Goal: Task Accomplishment & Management: Complete application form

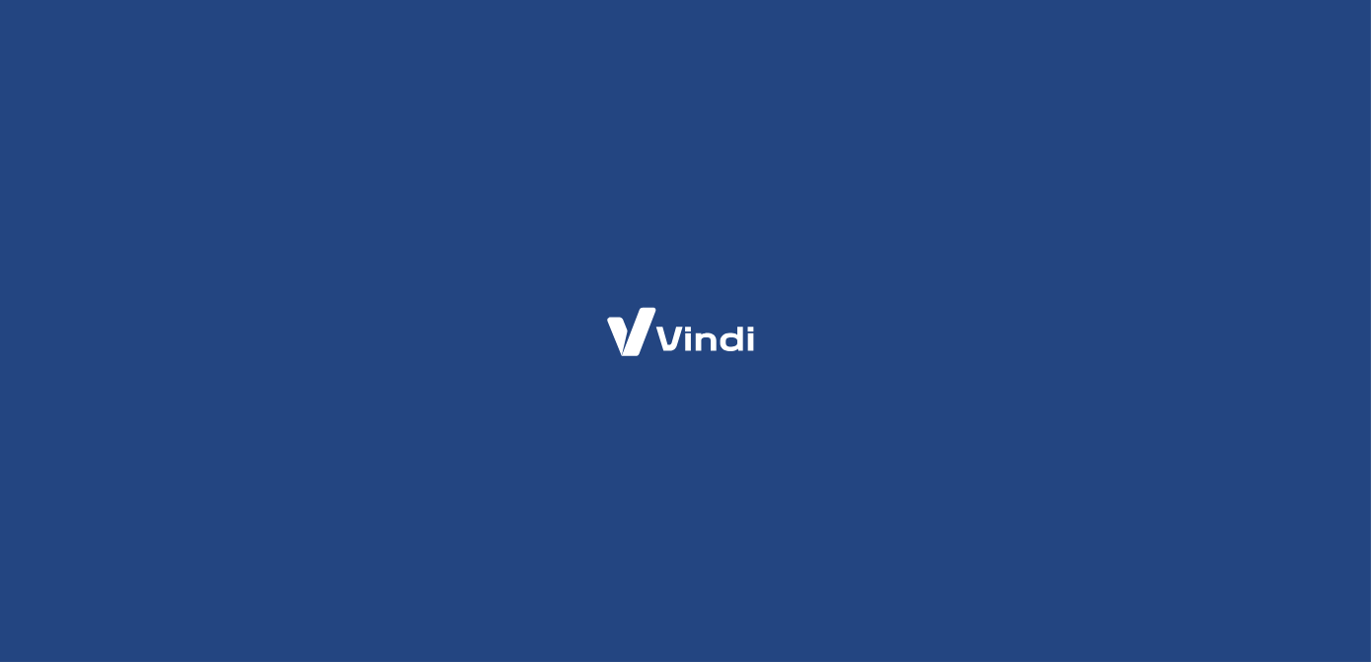
select select "PE"
select select "business"
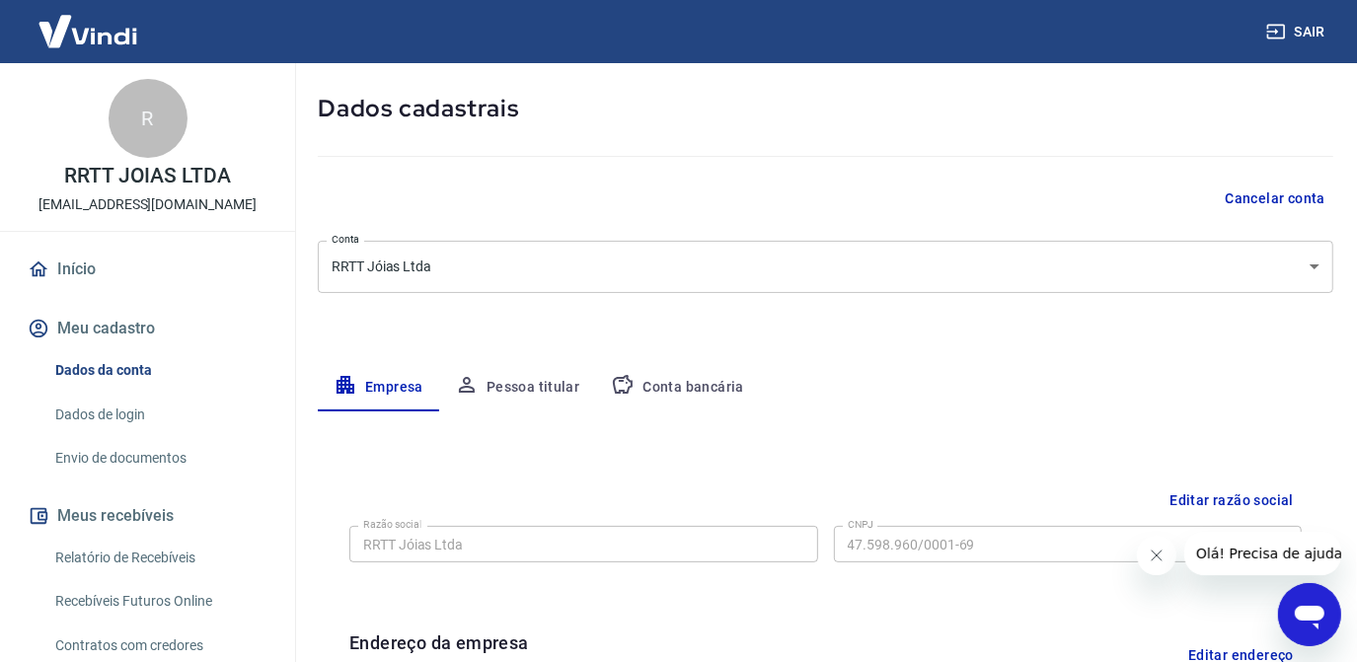
click at [655, 378] on button "Conta bancária" at bounding box center [677, 387] width 165 height 47
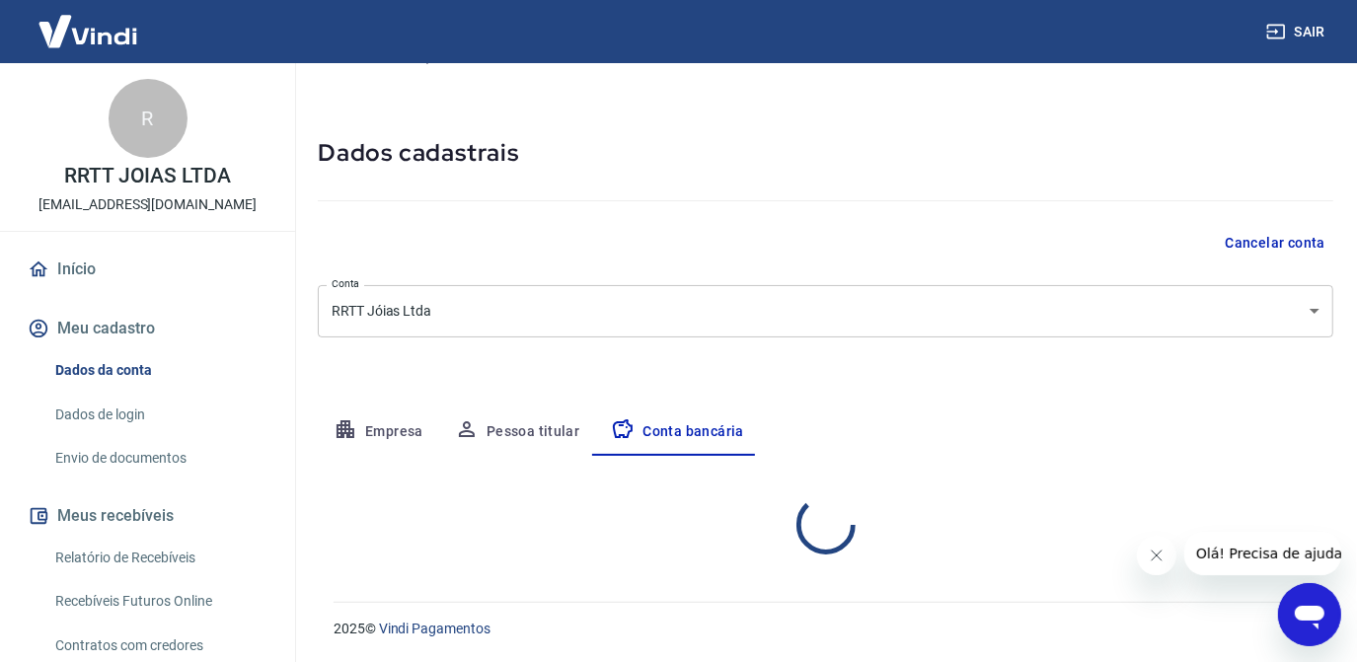
select select "1"
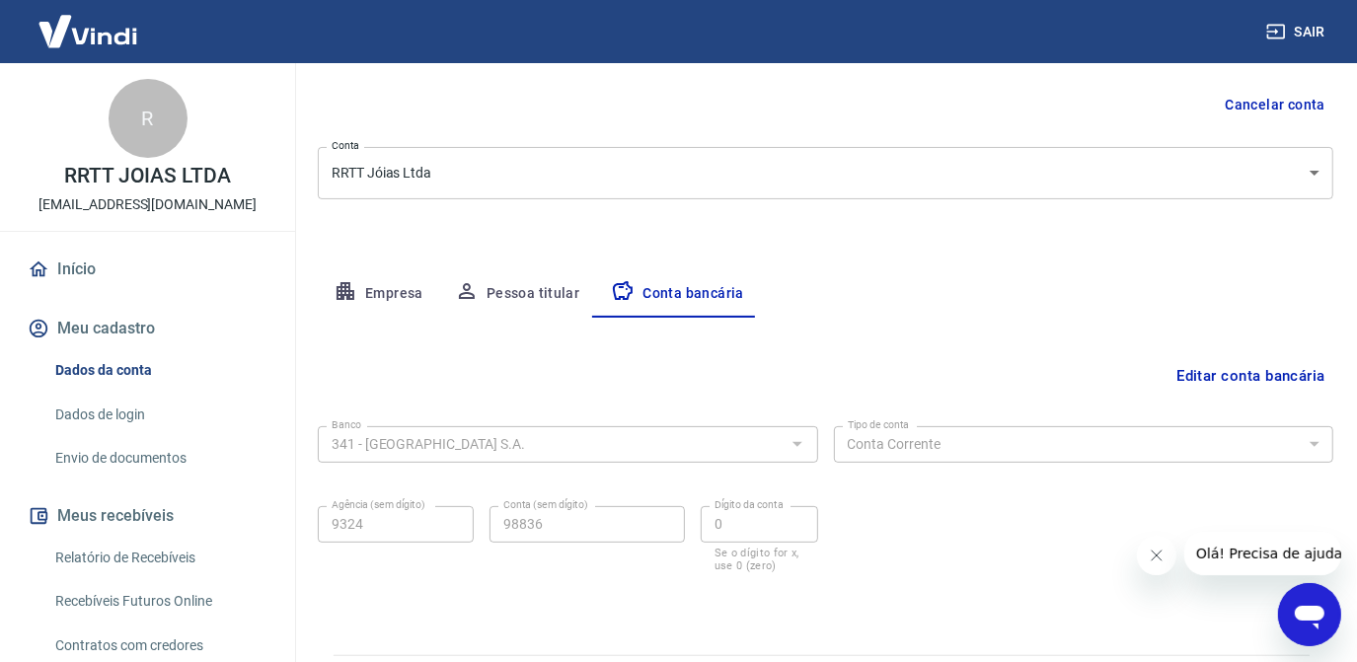
scroll to position [236, 0]
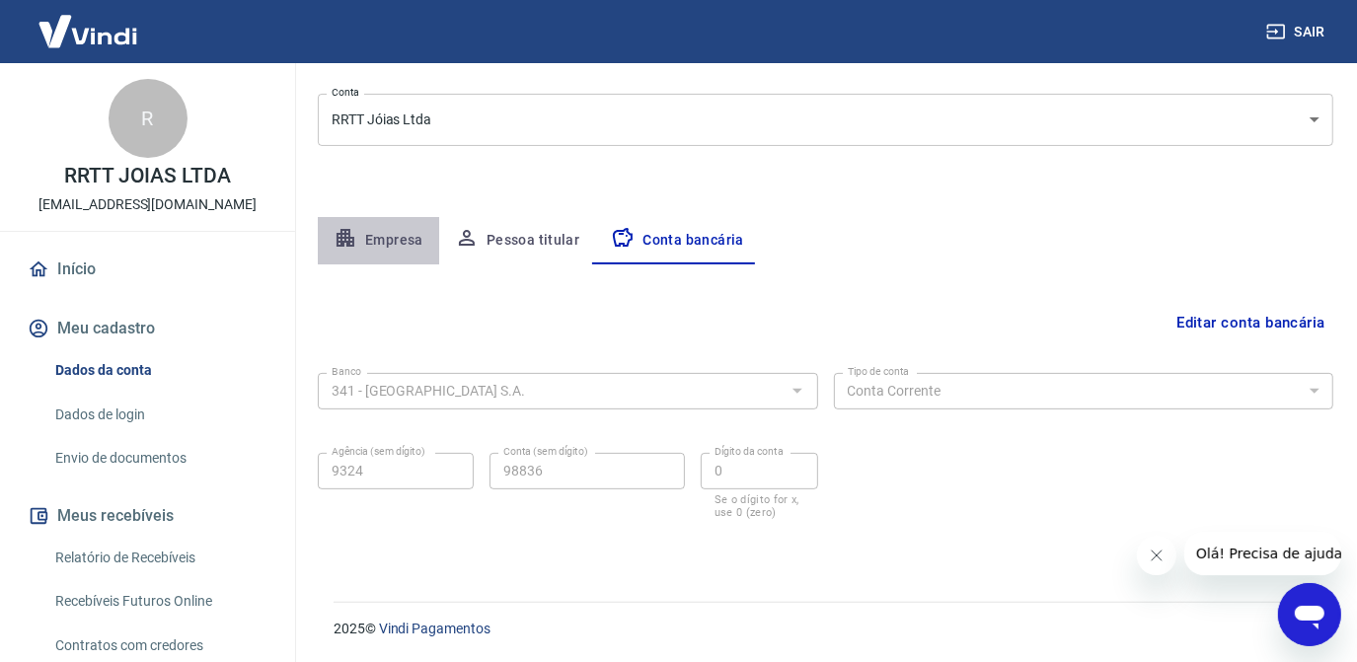
click at [406, 243] on button "Empresa" at bounding box center [378, 240] width 121 height 47
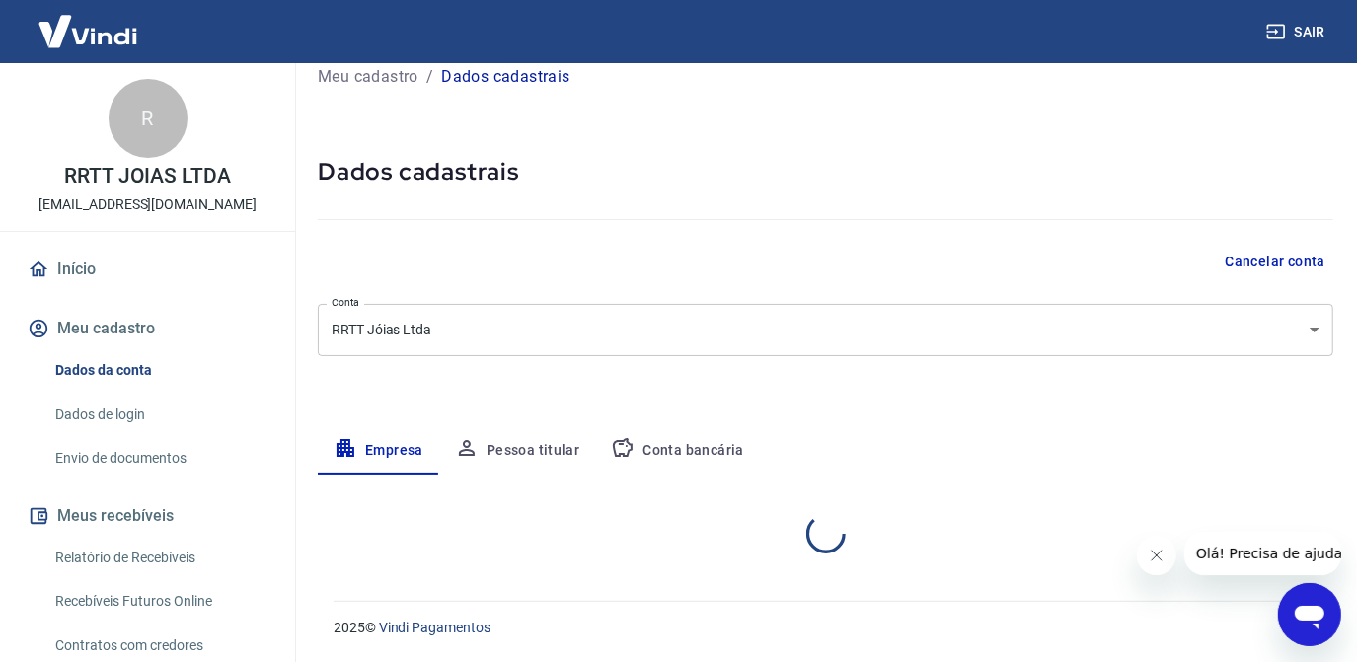
select select "PE"
select select "business"
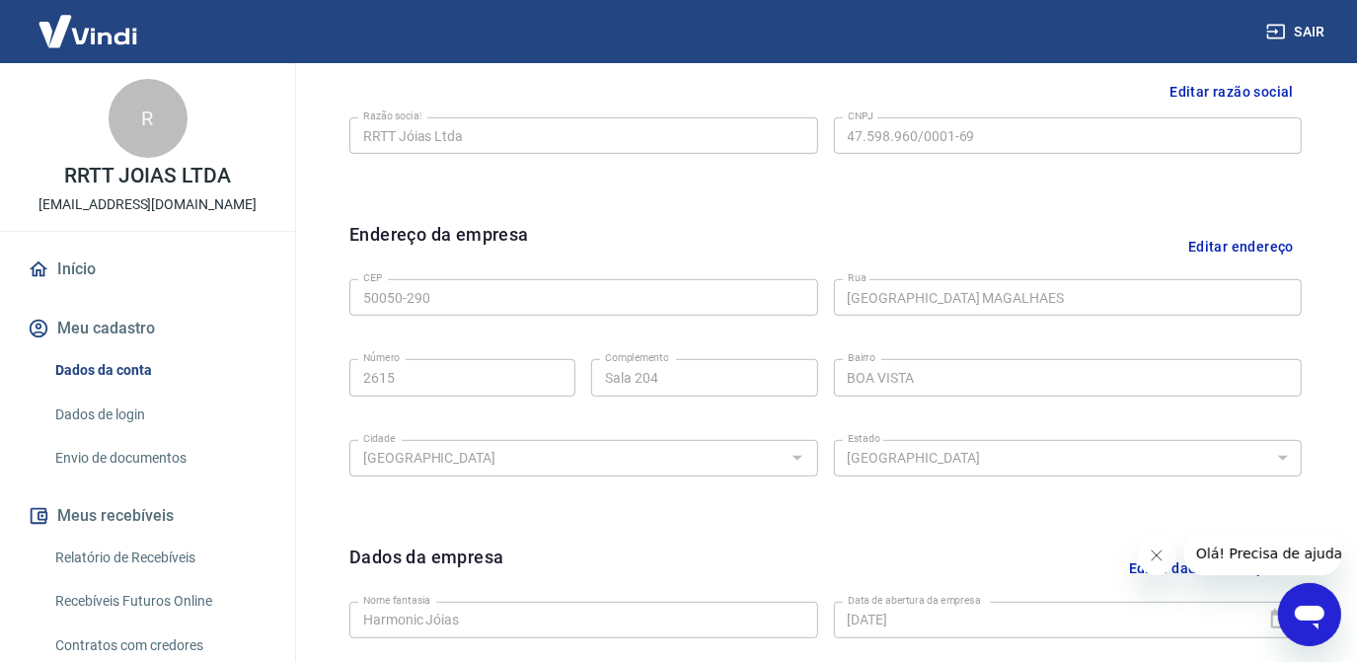
scroll to position [760, 0]
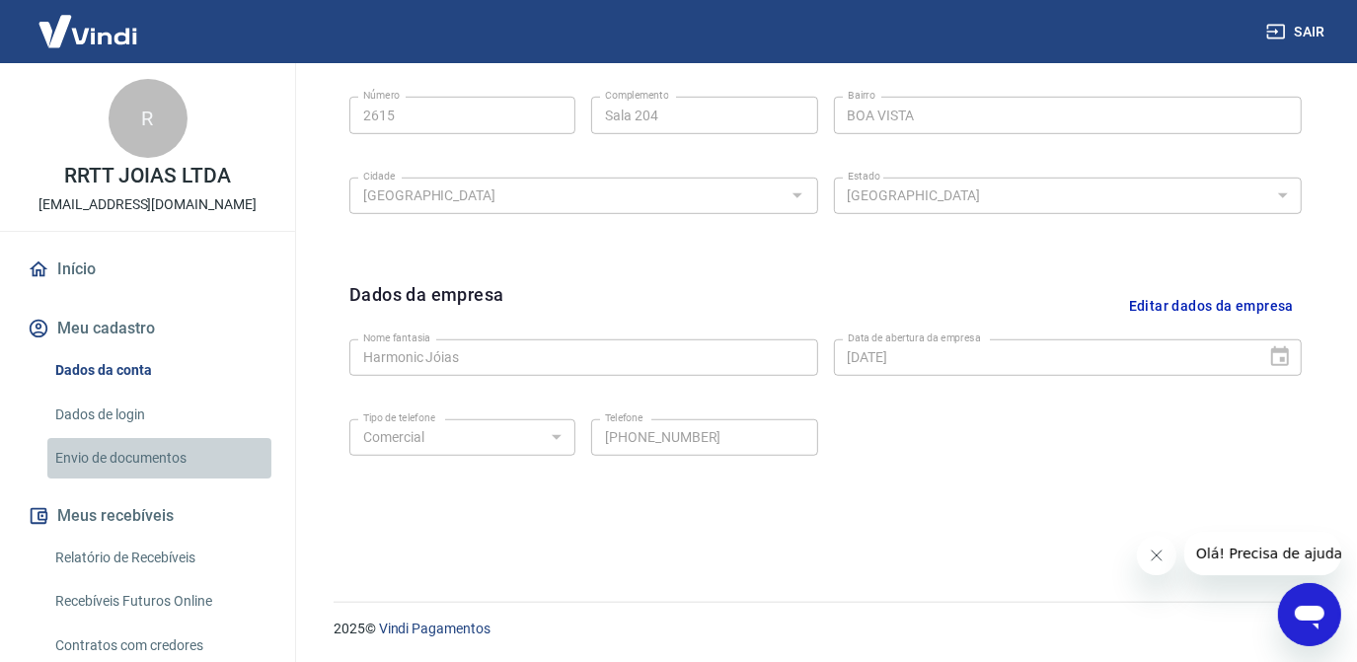
click at [185, 451] on link "Envio de documentos" at bounding box center [159, 458] width 224 height 40
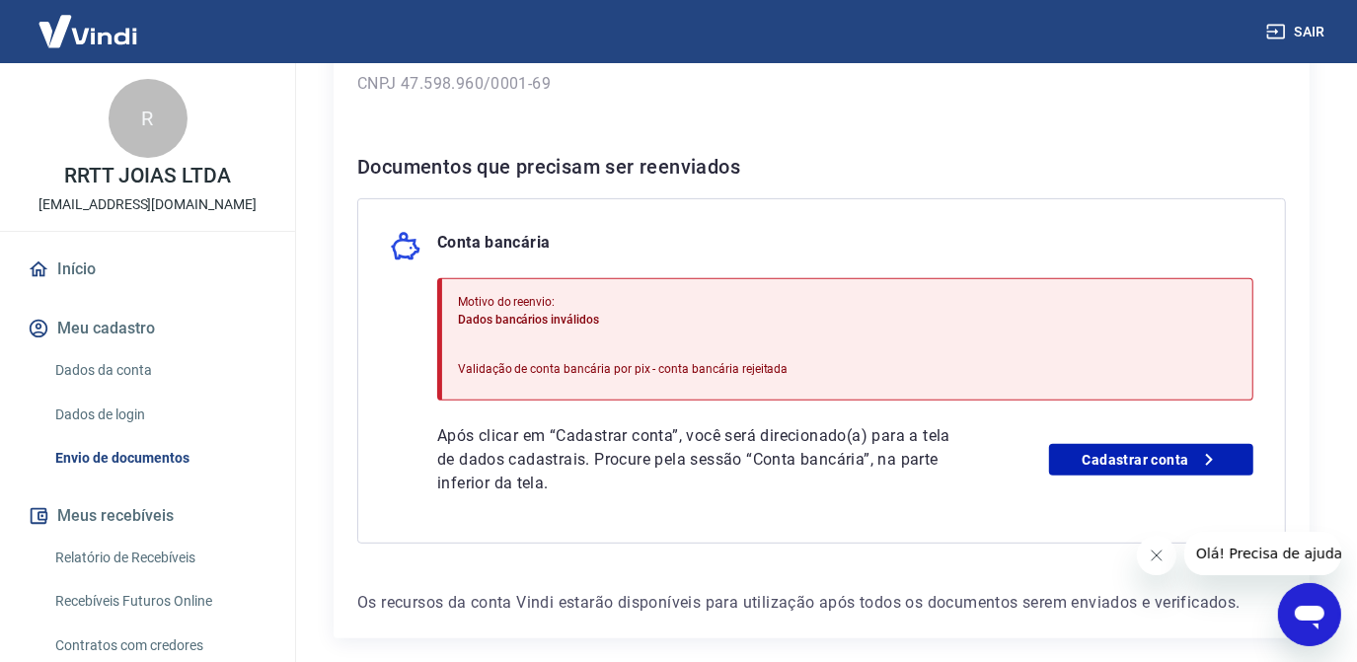
scroll to position [358, 0]
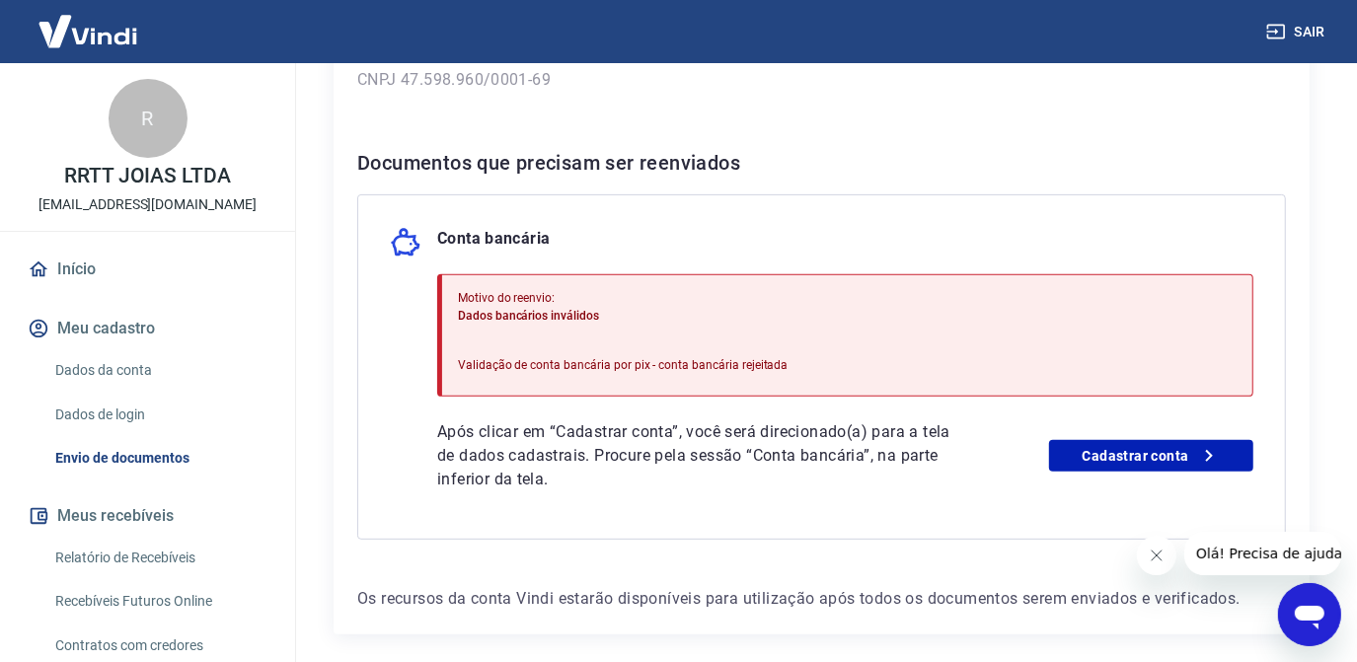
click at [1161, 576] on div "Para utilizar alguns recursos da sua conta [PERSON_NAME], é necessário enviar a…" at bounding box center [822, 209] width 976 height 851
click at [1160, 560] on icon "Fechar mensagem da empresa" at bounding box center [1156, 555] width 16 height 16
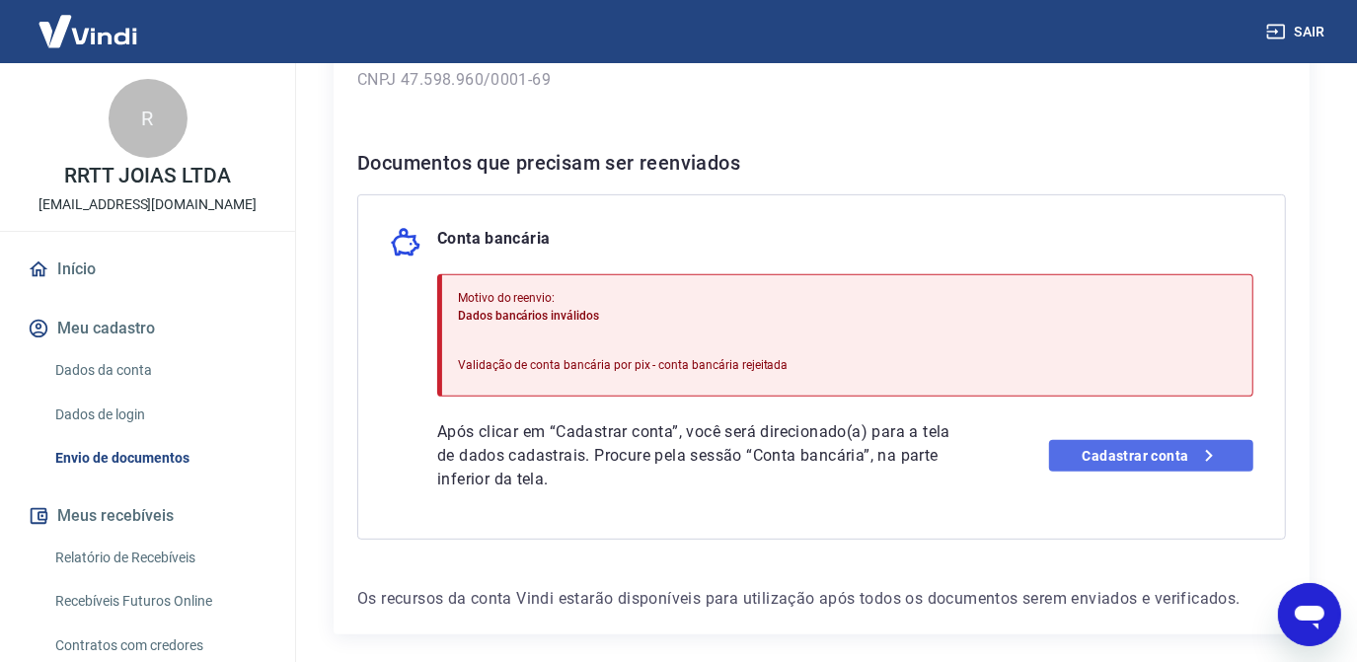
click at [1146, 457] on link "Cadastrar conta" at bounding box center [1151, 456] width 204 height 32
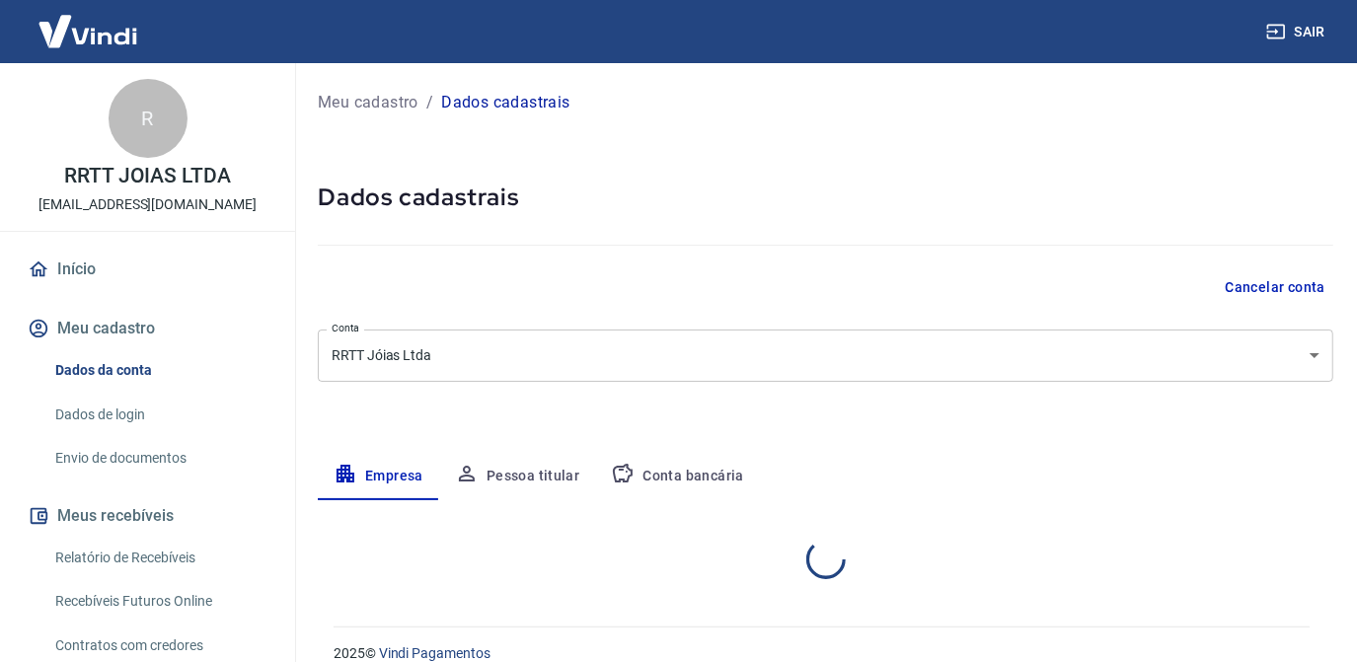
select select "PE"
select select "business"
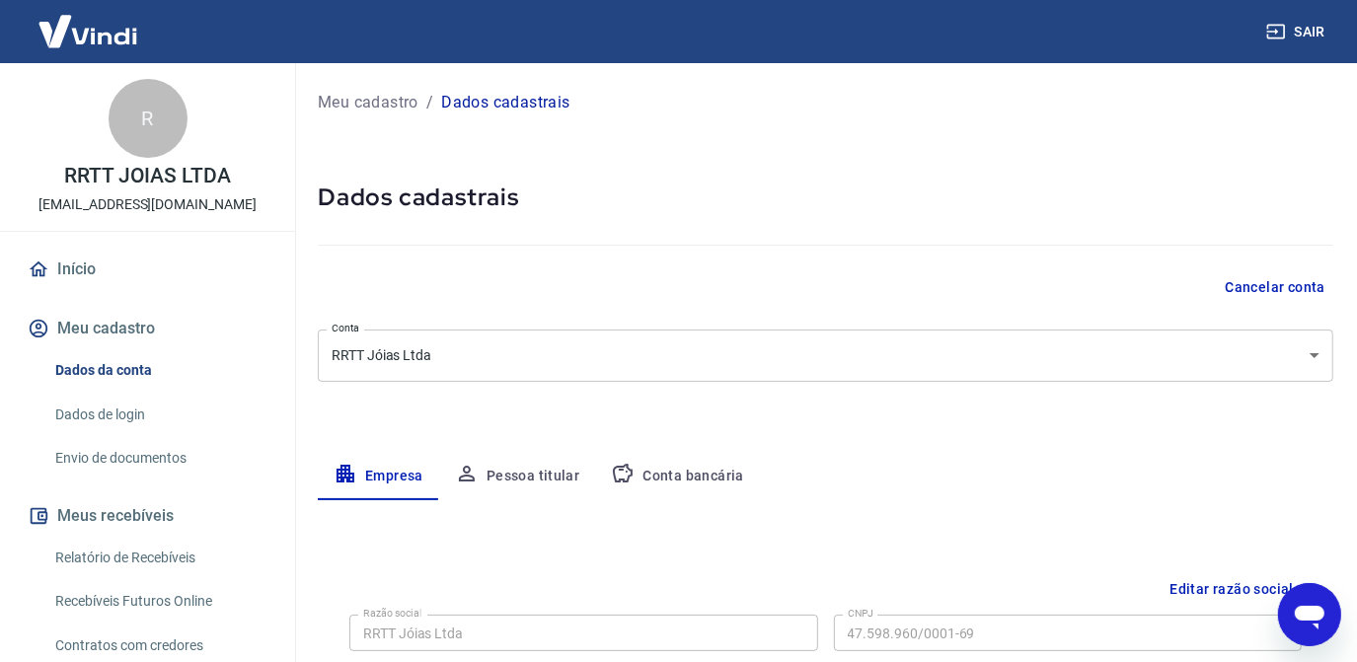
click at [661, 468] on button "Conta bancária" at bounding box center [677, 476] width 165 height 47
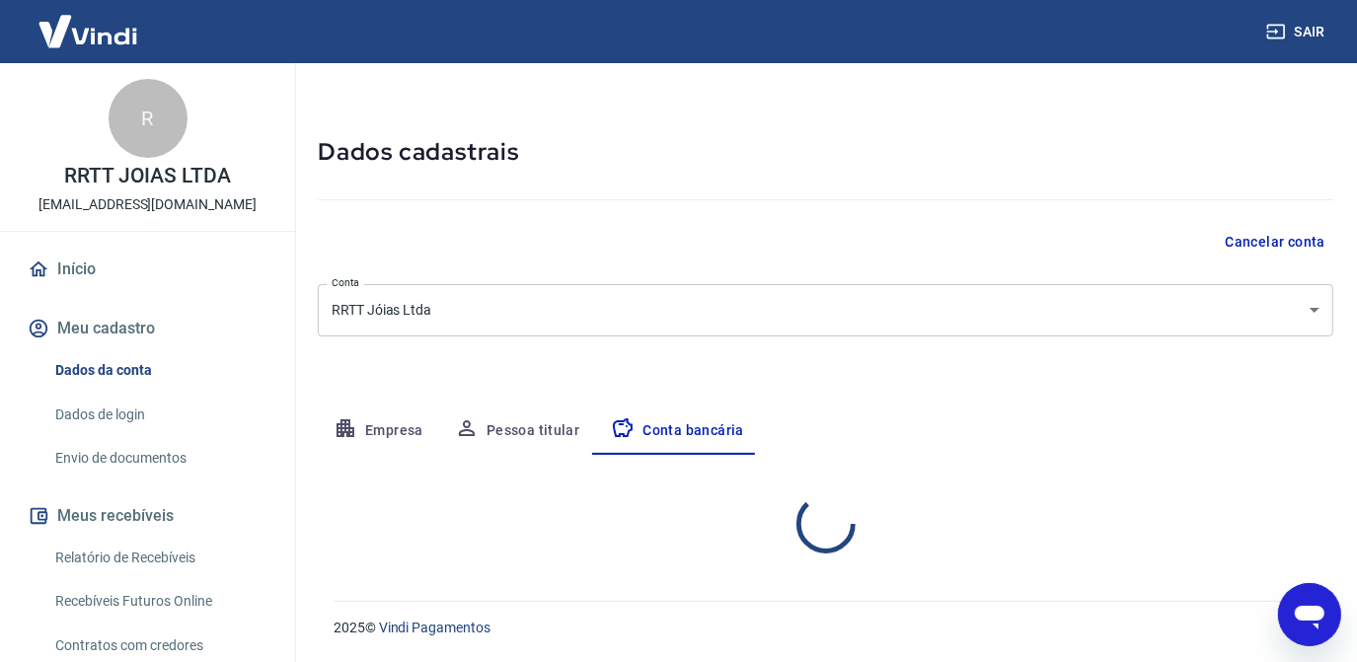
select select "1"
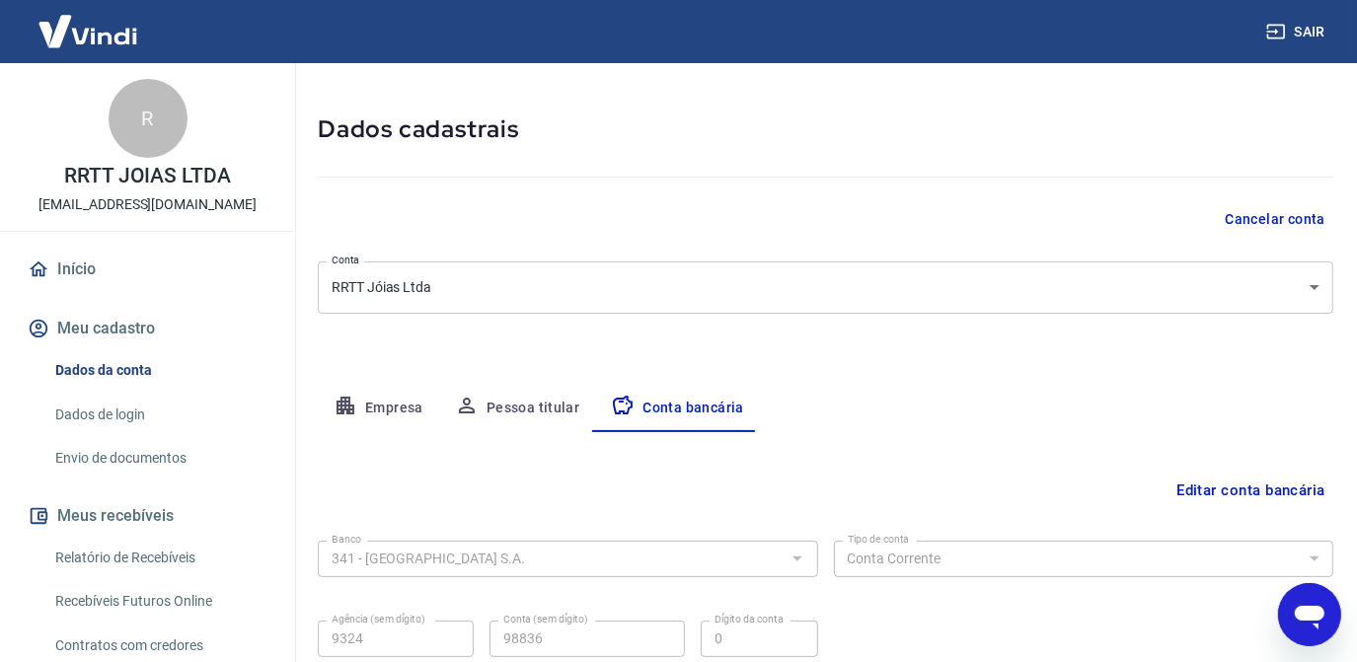
scroll to position [236, 0]
